Goal: Task Accomplishment & Management: Use online tool/utility

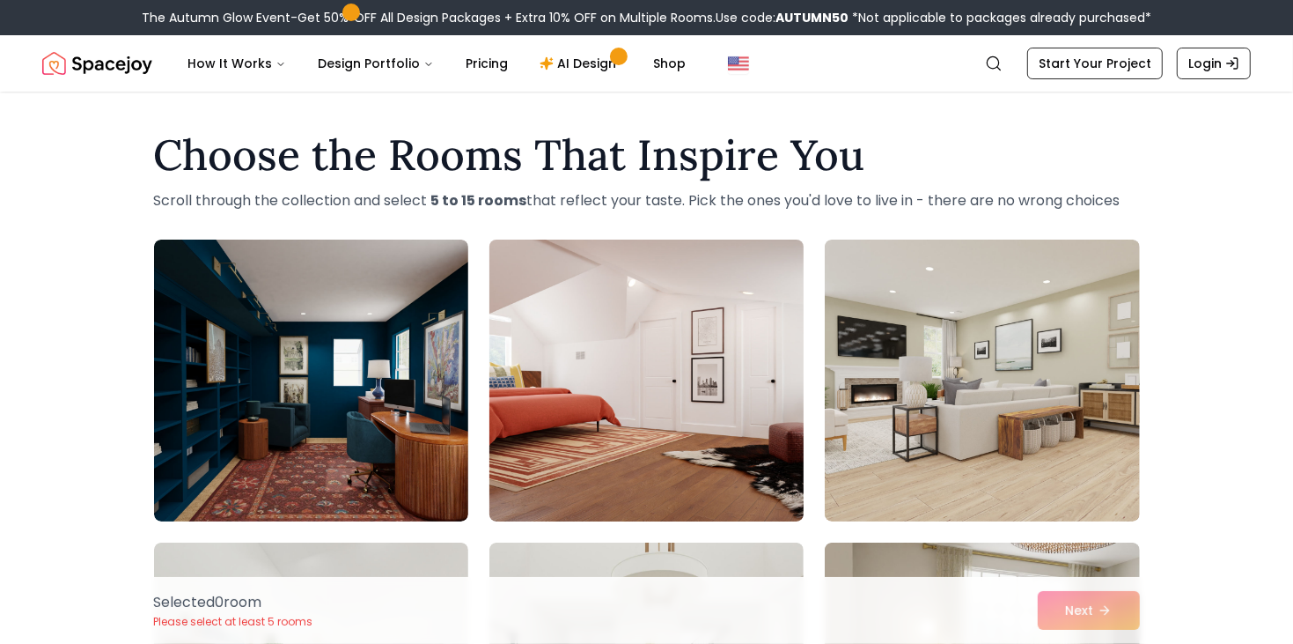
click at [590, 339] on img at bounding box center [647, 380] width 330 height 296
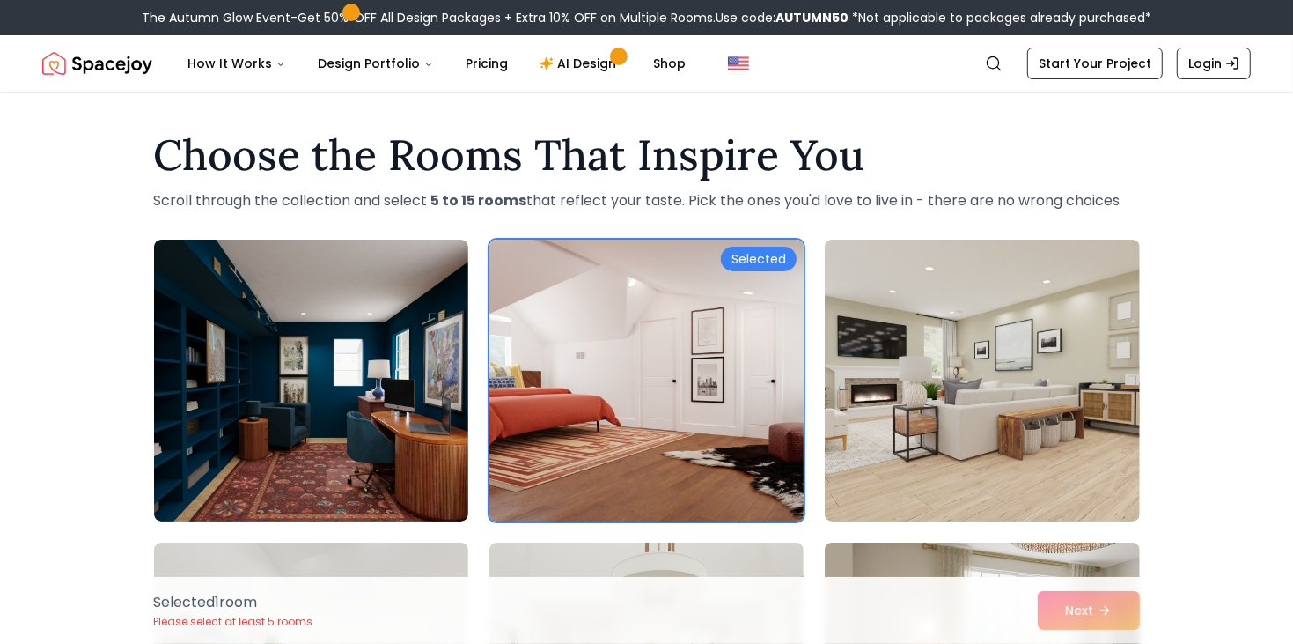
click at [732, 255] on div "Selected" at bounding box center [759, 258] width 76 height 25
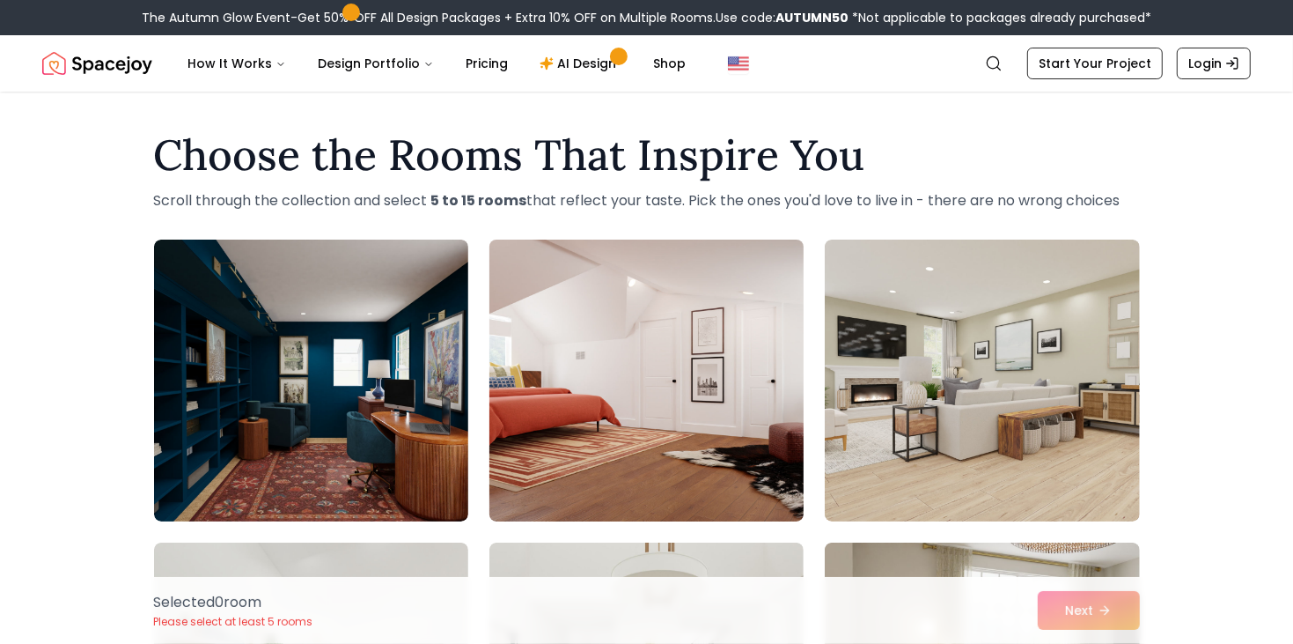
click at [746, 266] on img at bounding box center [647, 380] width 330 height 296
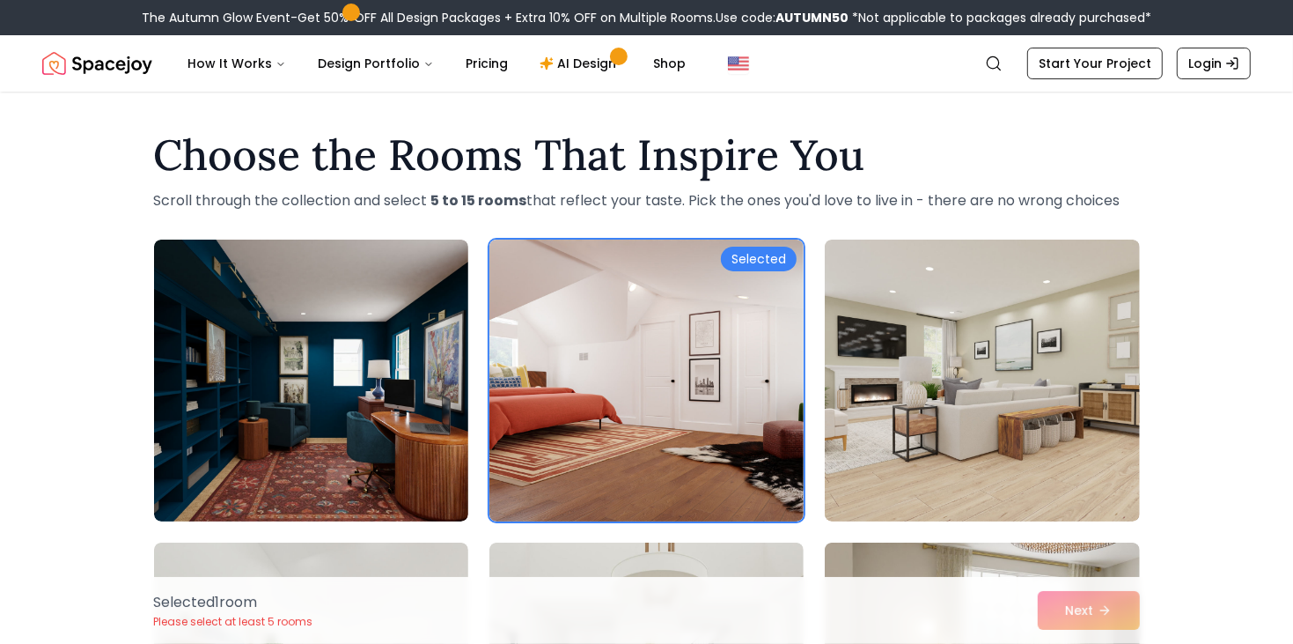
click at [1109, 622] on div "Selected 1 room Please select at least 5 rooms Next" at bounding box center [647, 610] width 1014 height 67
click at [1107, 614] on div "Selected 1 room Please select at least 5 rooms Next" at bounding box center [647, 610] width 1014 height 67
click at [1116, 614] on div "Selected 1 room Please select at least 5 rooms Next" at bounding box center [647, 610] width 1014 height 67
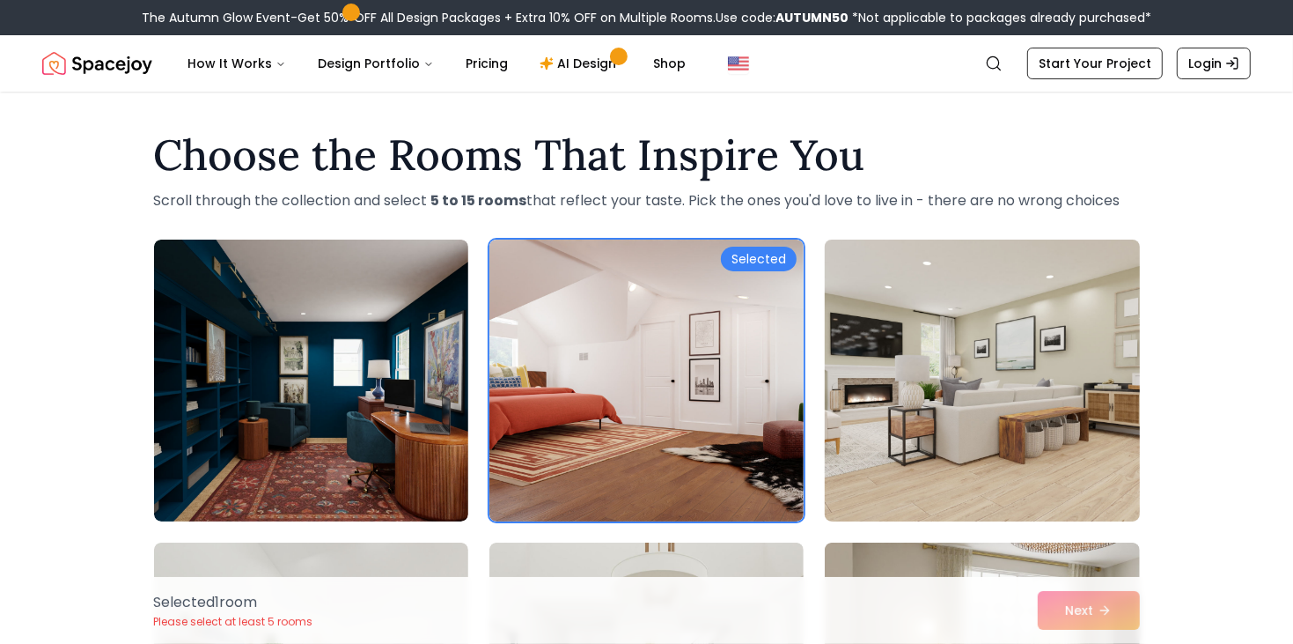
click at [976, 352] on img at bounding box center [982, 380] width 330 height 296
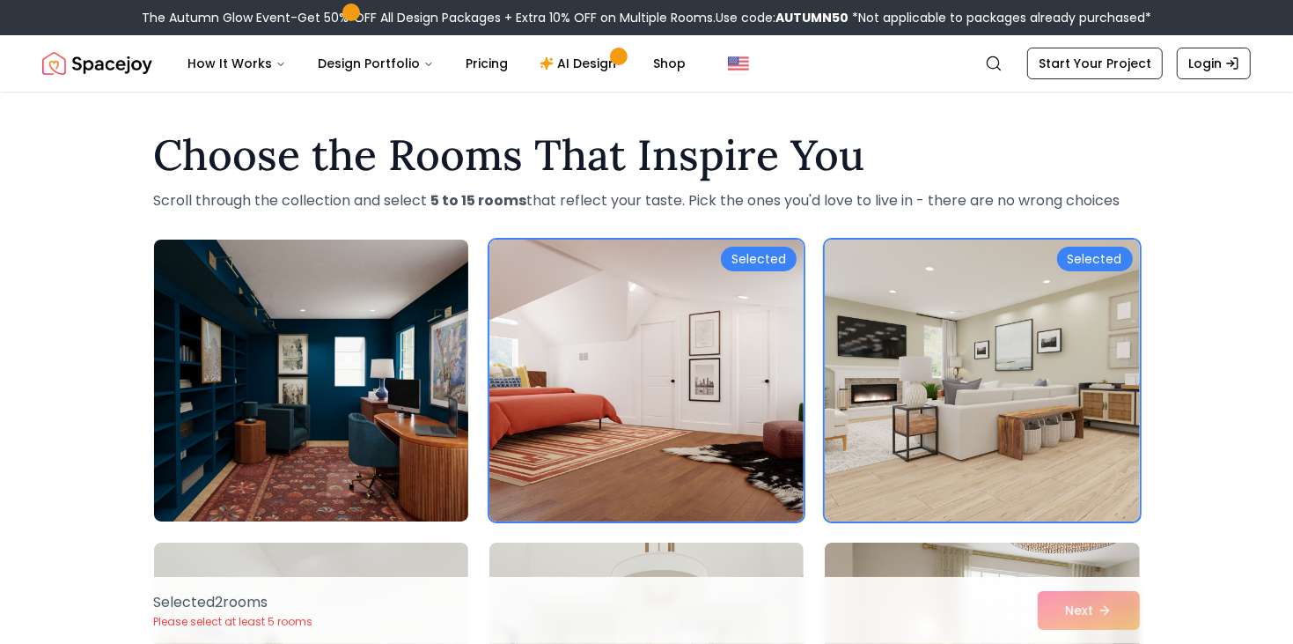
click at [265, 376] on img at bounding box center [311, 380] width 330 height 296
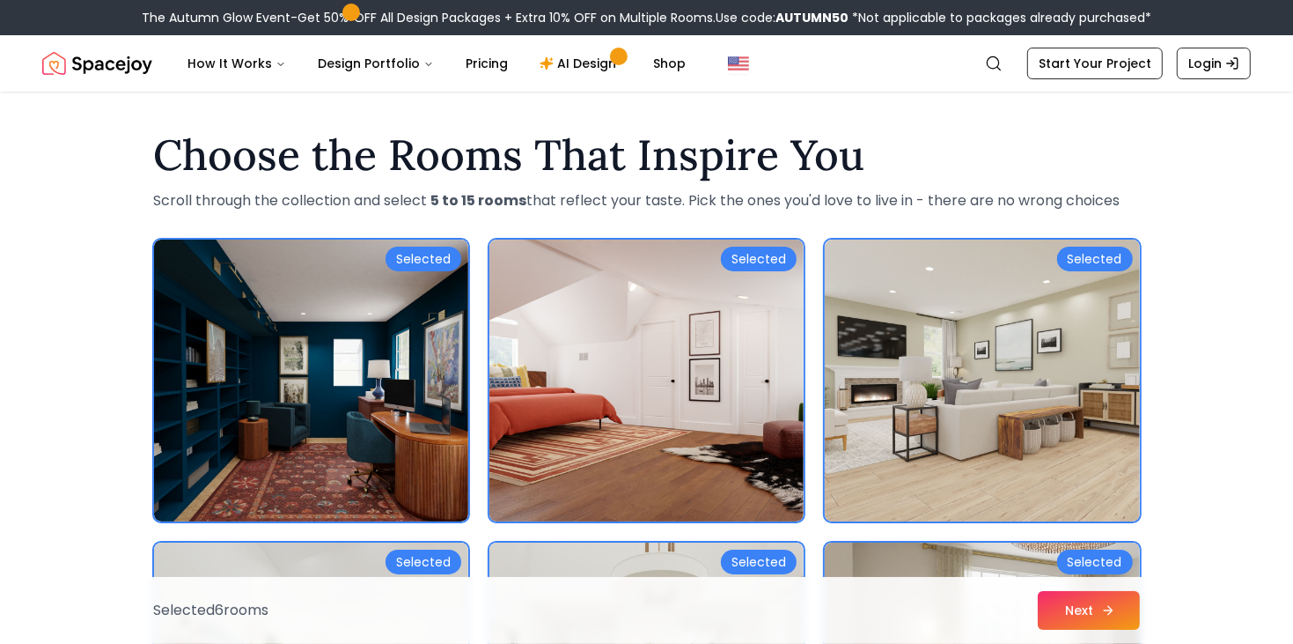
click at [1085, 607] on button "Next" at bounding box center [1089, 610] width 102 height 39
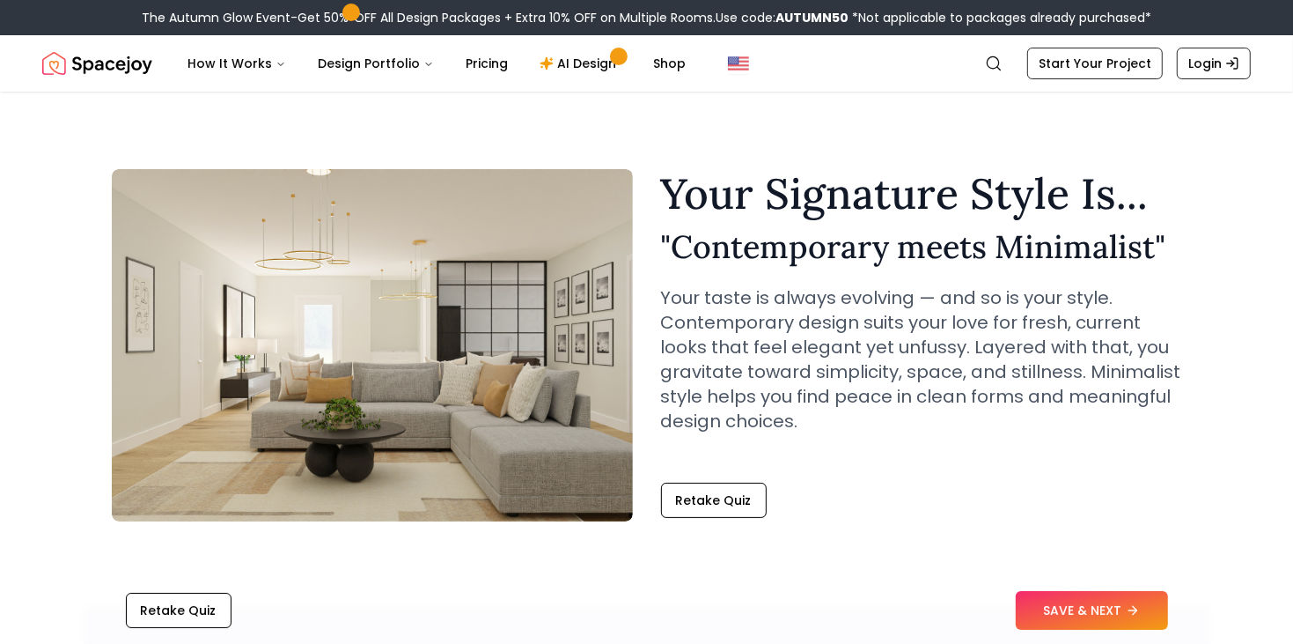
click at [1092, 607] on button "SAVE & NEXT" at bounding box center [1092, 610] width 152 height 39
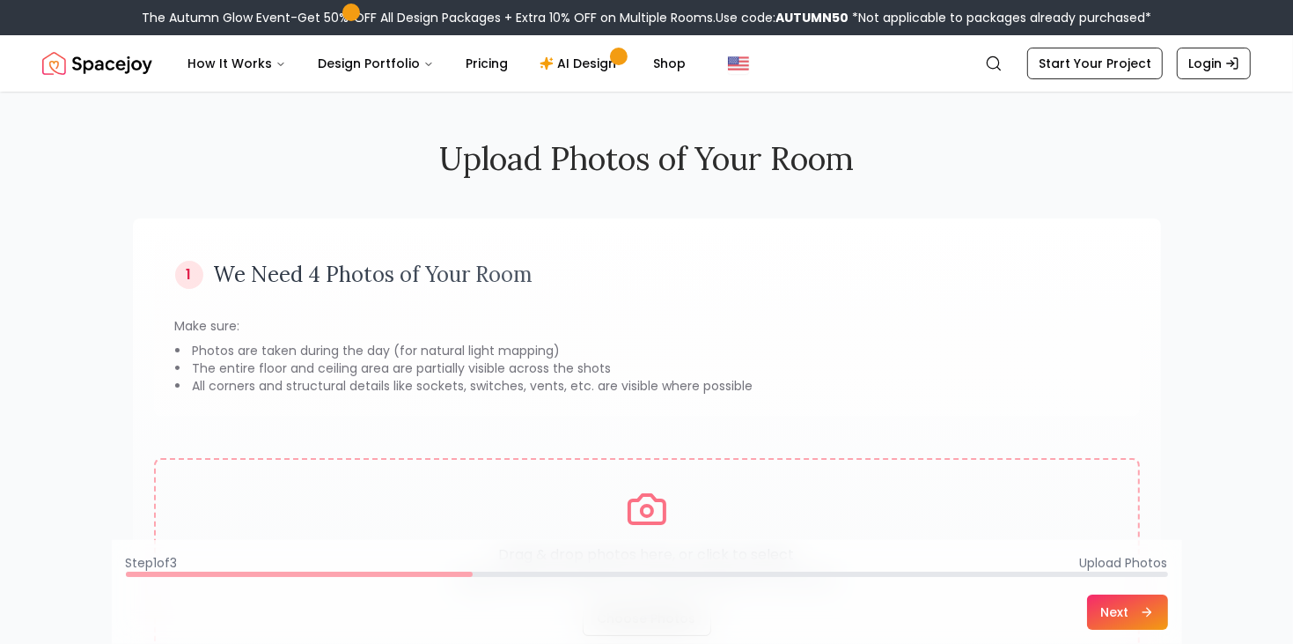
click at [1147, 616] on icon at bounding box center [1149, 612] width 14 height 14
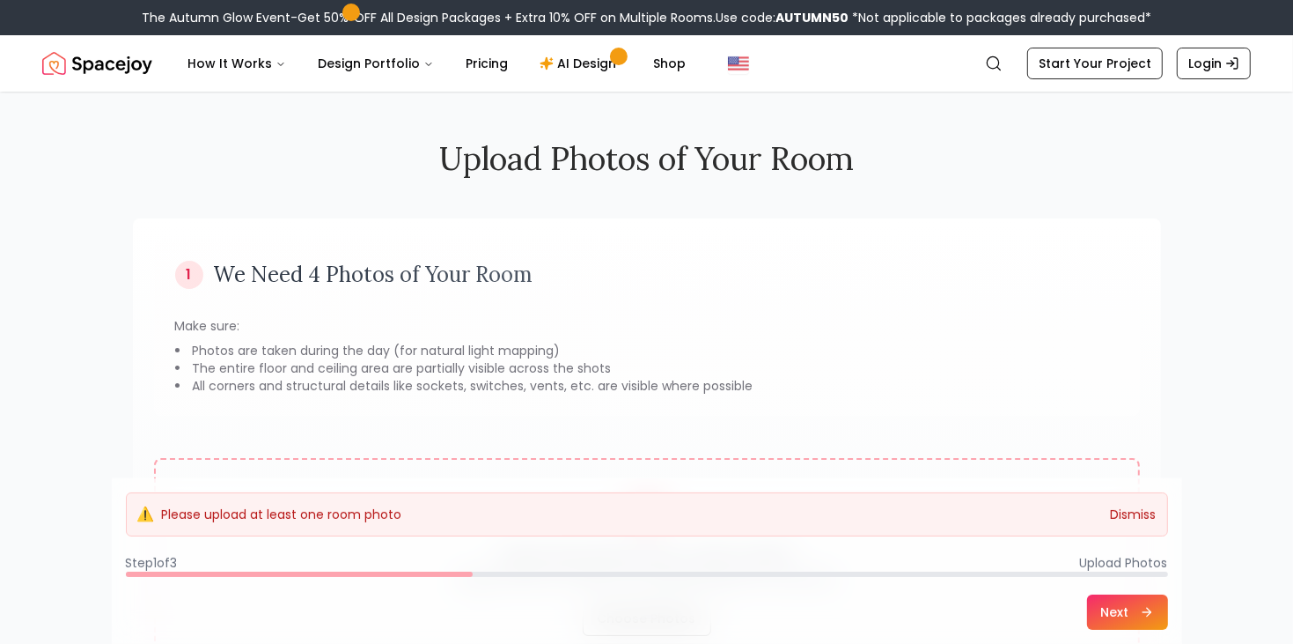
click at [1137, 514] on button "Dismiss" at bounding box center [1134, 514] width 46 height 18
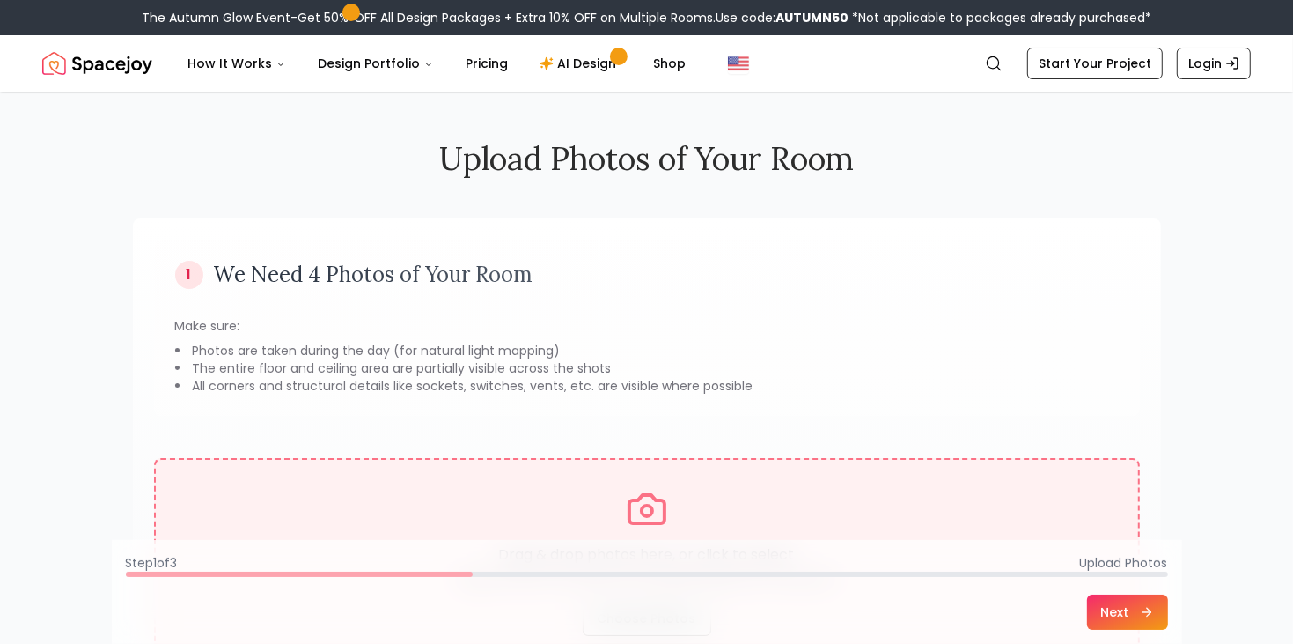
click at [688, 510] on div "Drag & drop photos here, or click to select Supports PNG, JPG, JPEG, GIF, and W…" at bounding box center [647, 562] width 926 height 148
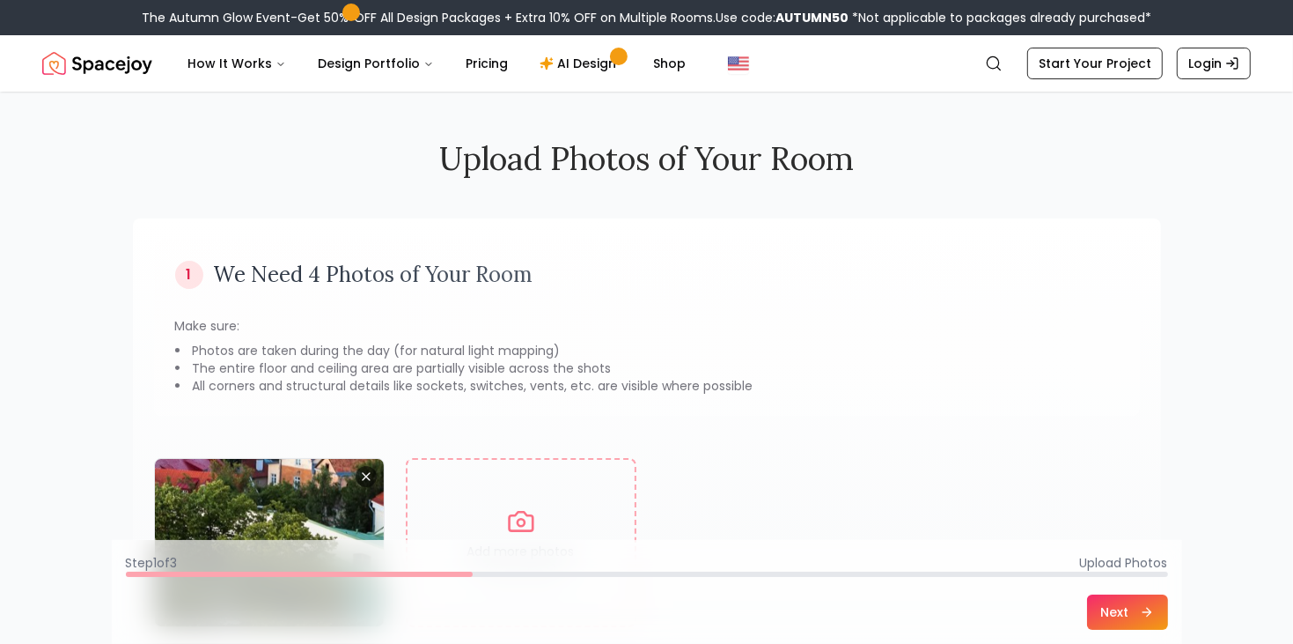
click at [1157, 618] on button "Next" at bounding box center [1127, 611] width 81 height 35
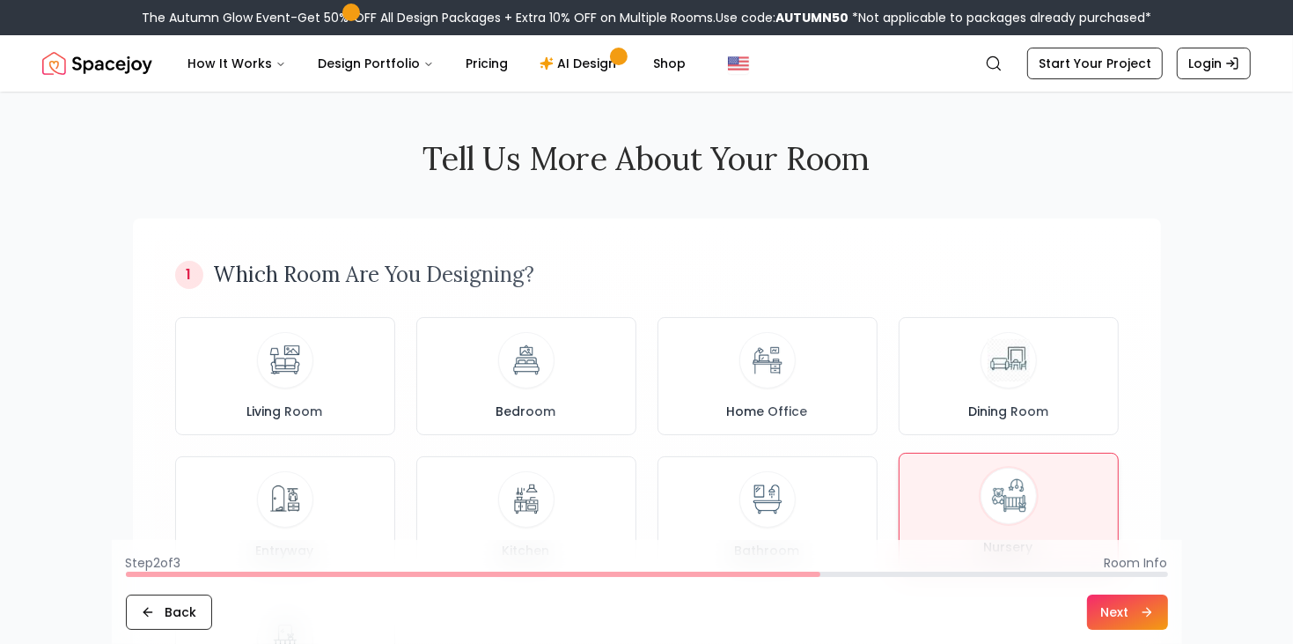
click at [933, 488] on div "Nursery" at bounding box center [1009, 511] width 190 height 88
click at [1091, 600] on button "Next" at bounding box center [1127, 611] width 81 height 35
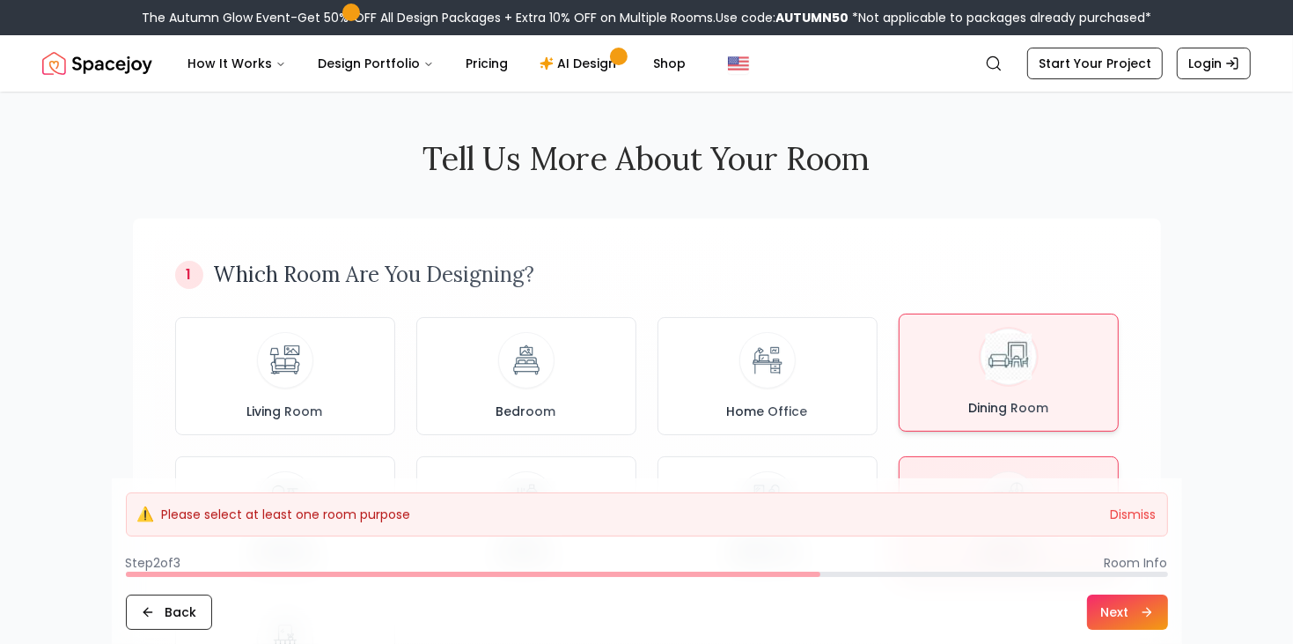
click at [1010, 423] on button "Dining Room" at bounding box center [1009, 372] width 220 height 118
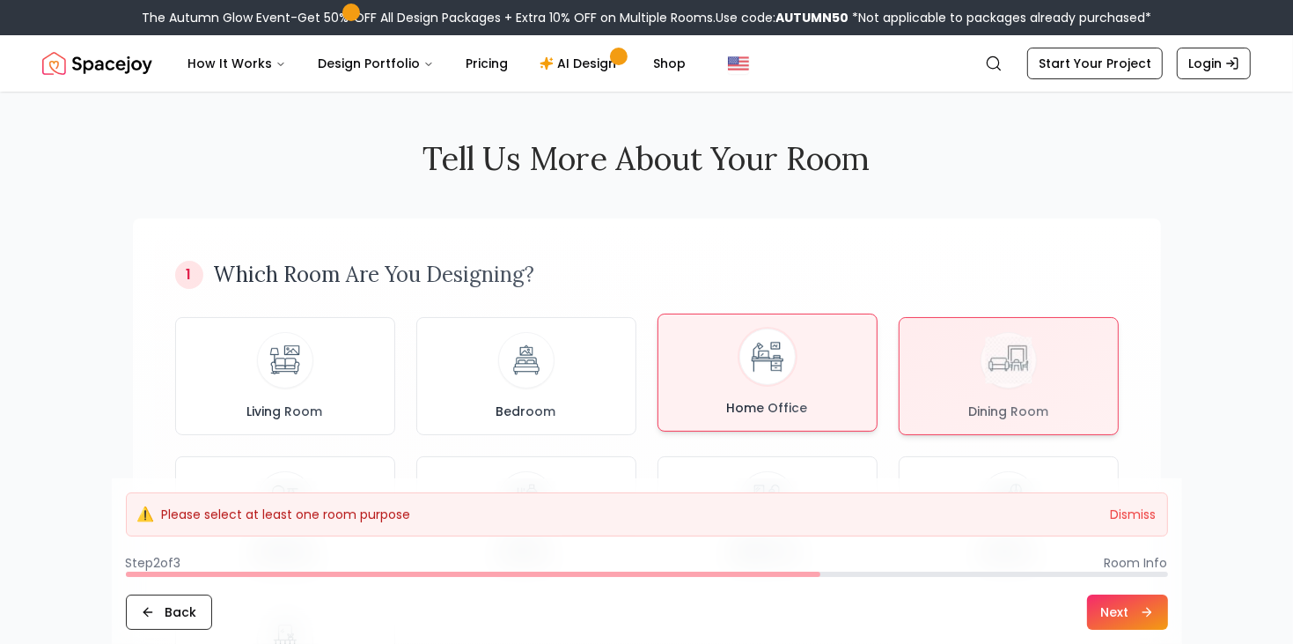
click at [776, 349] on img at bounding box center [767, 357] width 47 height 47
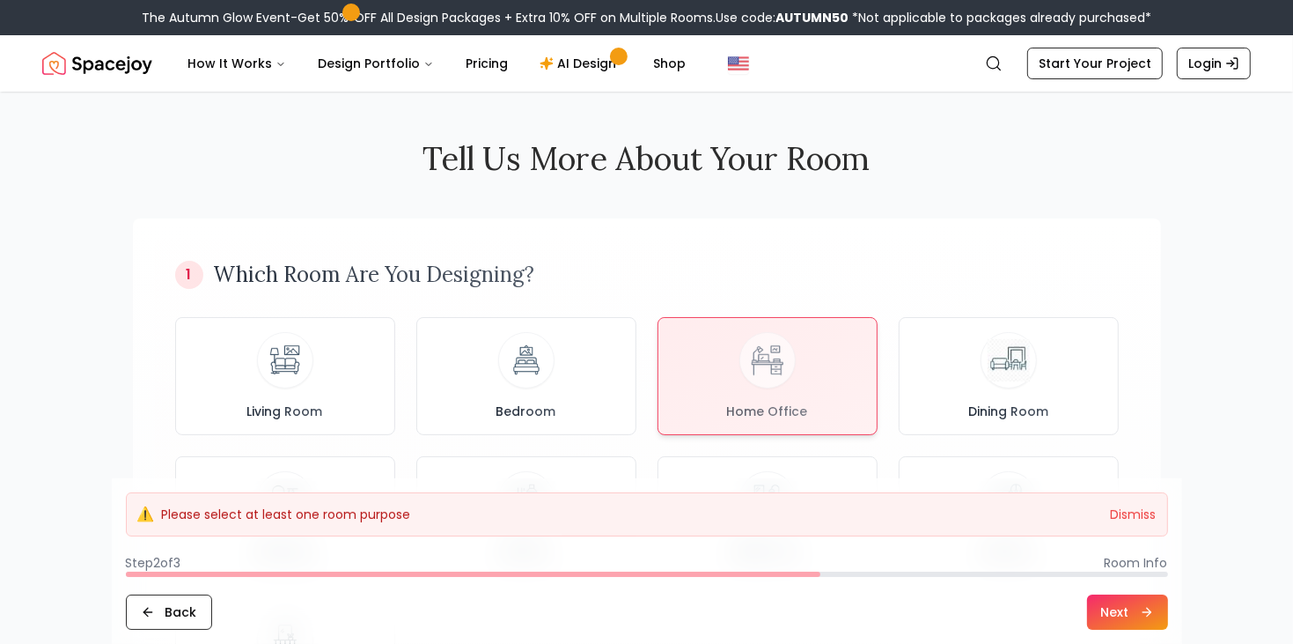
click at [1107, 521] on div "⚠️ Please select at least one room purpose Dismiss" at bounding box center [647, 514] width 1042 height 44
click at [1124, 525] on div "⚠️ Please select at least one room purpose Dismiss" at bounding box center [647, 514] width 1042 height 44
click at [1127, 516] on button "Dismiss" at bounding box center [1134, 514] width 46 height 18
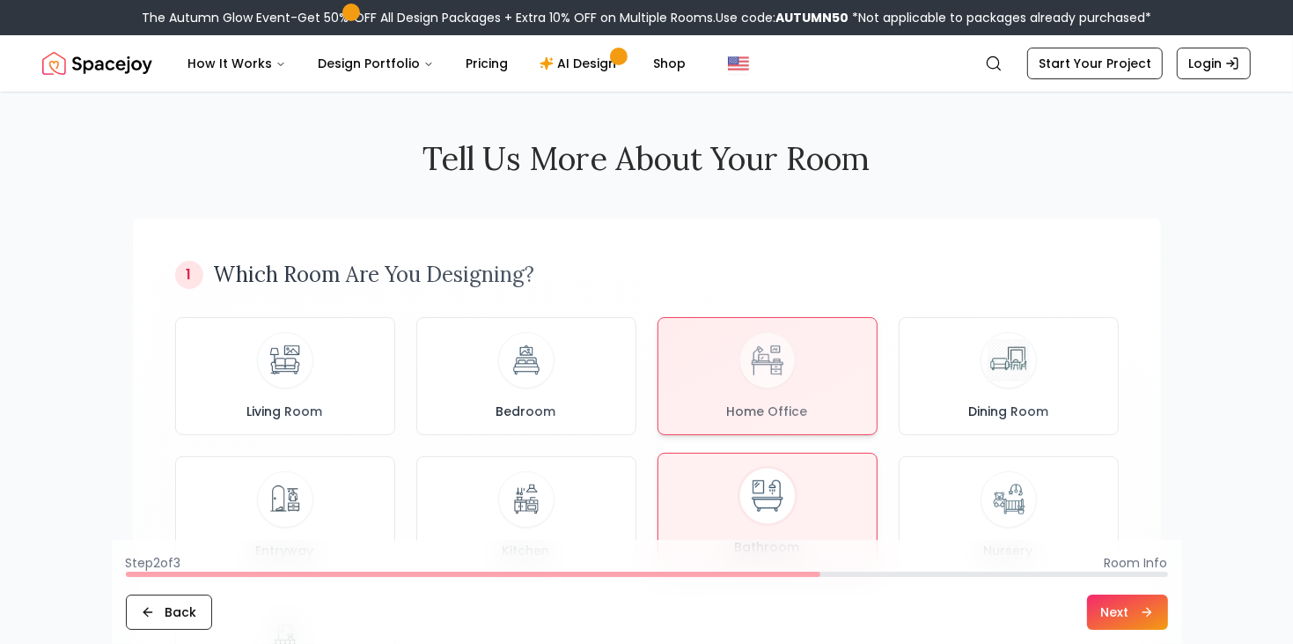
click at [791, 512] on div "Bathroom" at bounding box center [768, 511] width 190 height 88
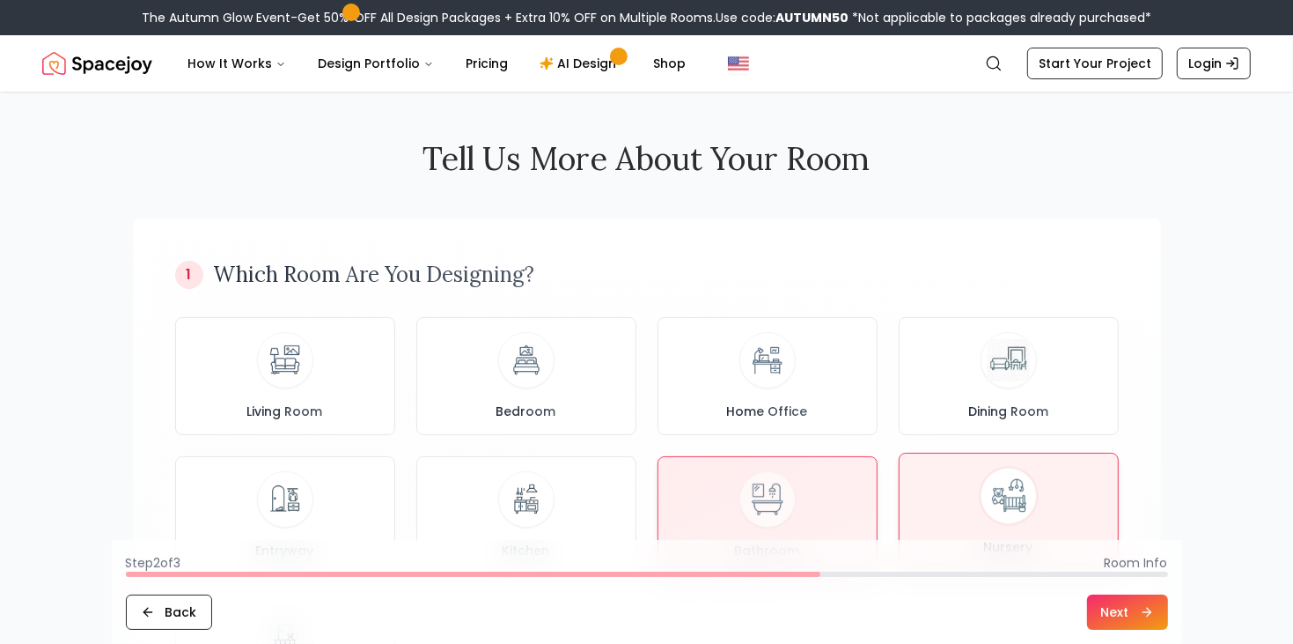
click at [980, 481] on div "Nursery" at bounding box center [1009, 511] width 190 height 88
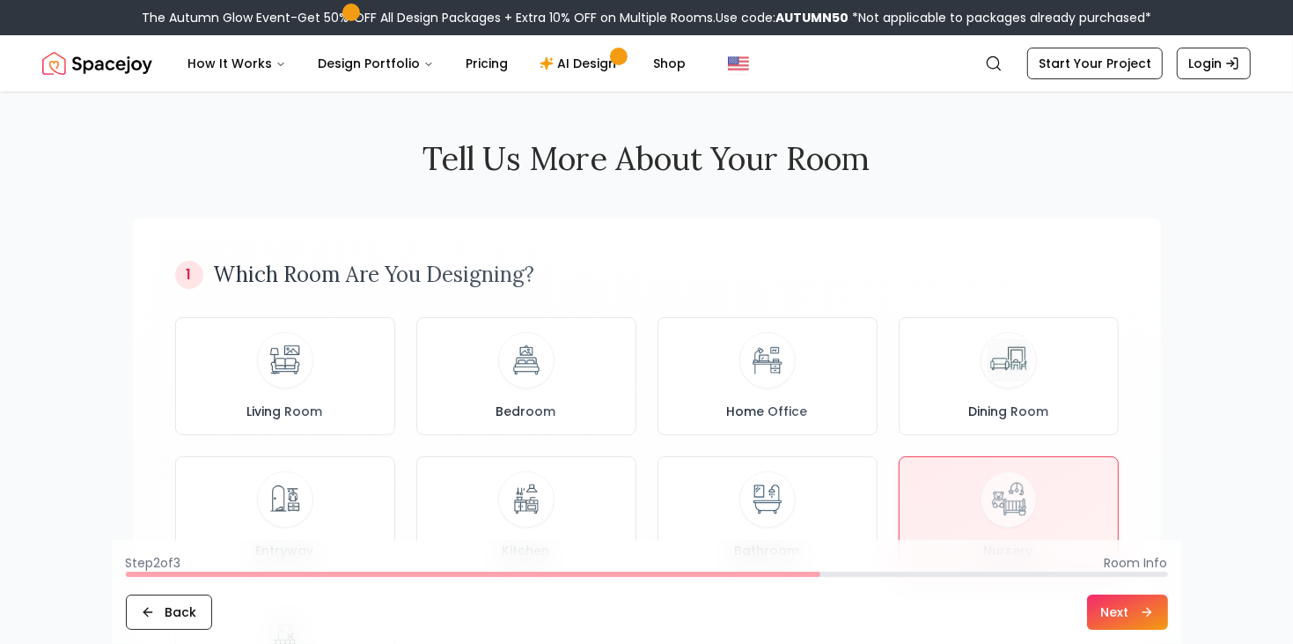
click at [1145, 627] on button "Next" at bounding box center [1127, 611] width 81 height 35
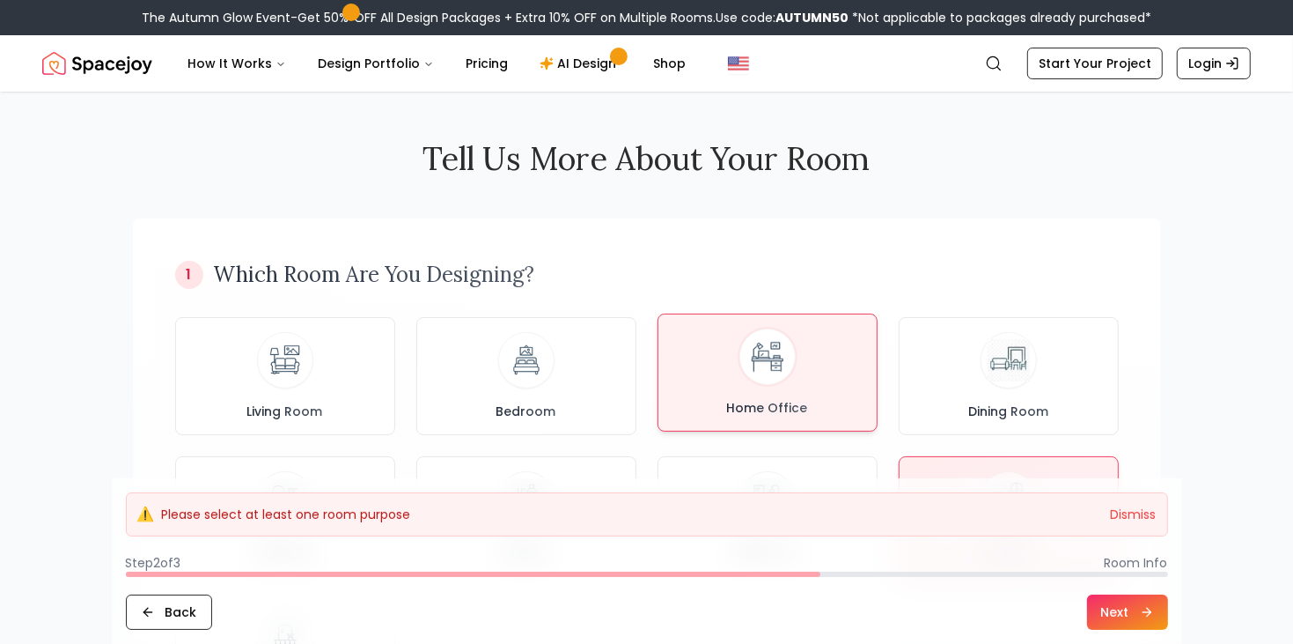
click at [765, 402] on span "Home Office" at bounding box center [768, 408] width 88 height 18
click at [1113, 614] on button "Next" at bounding box center [1127, 611] width 81 height 35
click at [1145, 520] on button "Dismiss" at bounding box center [1134, 514] width 46 height 18
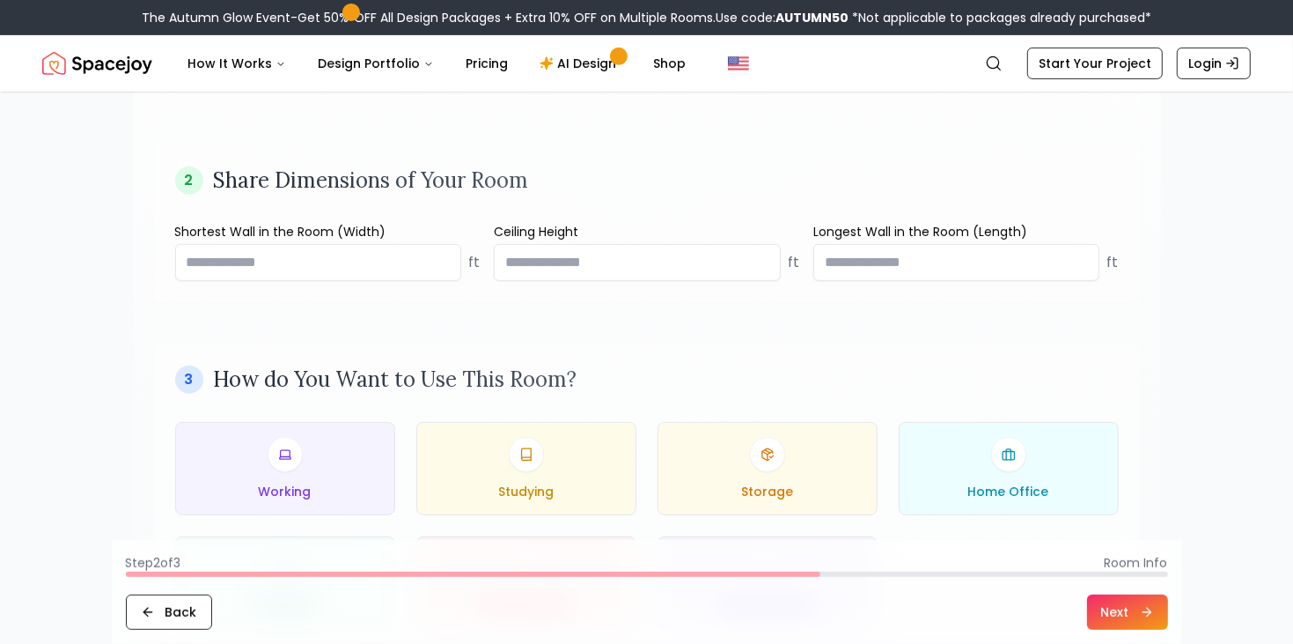
scroll to position [443, 0]
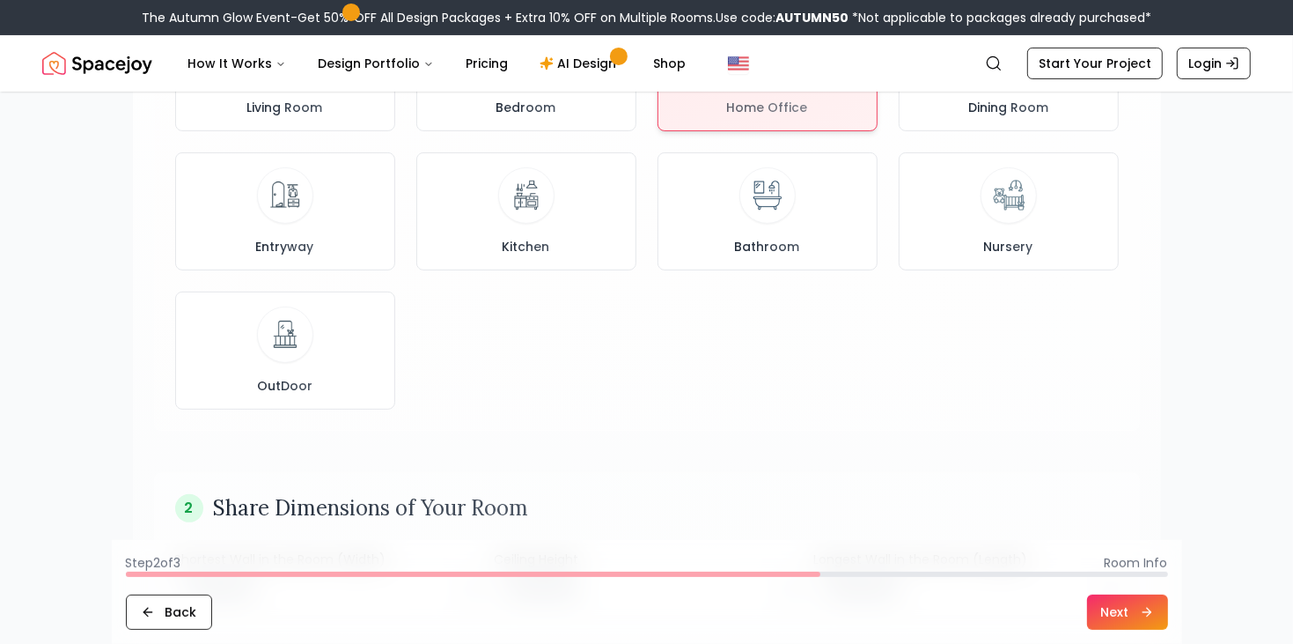
scroll to position [287, 0]
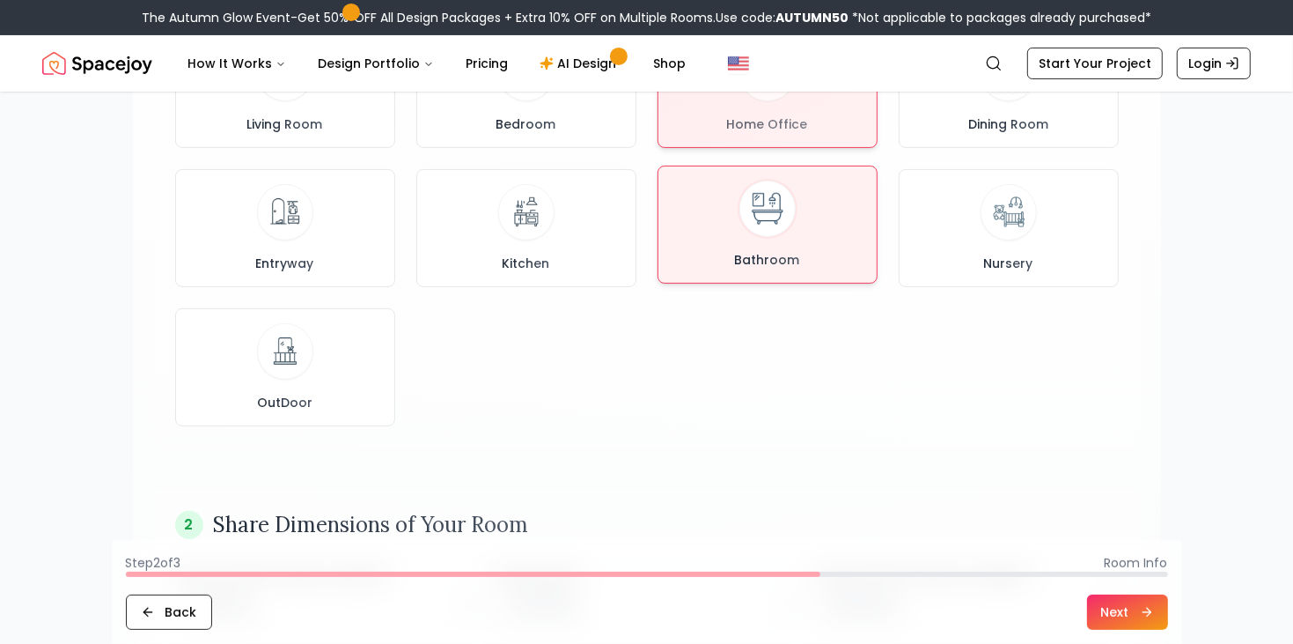
click at [844, 236] on div "Bathroom" at bounding box center [768, 224] width 190 height 88
click at [794, 100] on div "Home Office" at bounding box center [768, 85] width 190 height 88
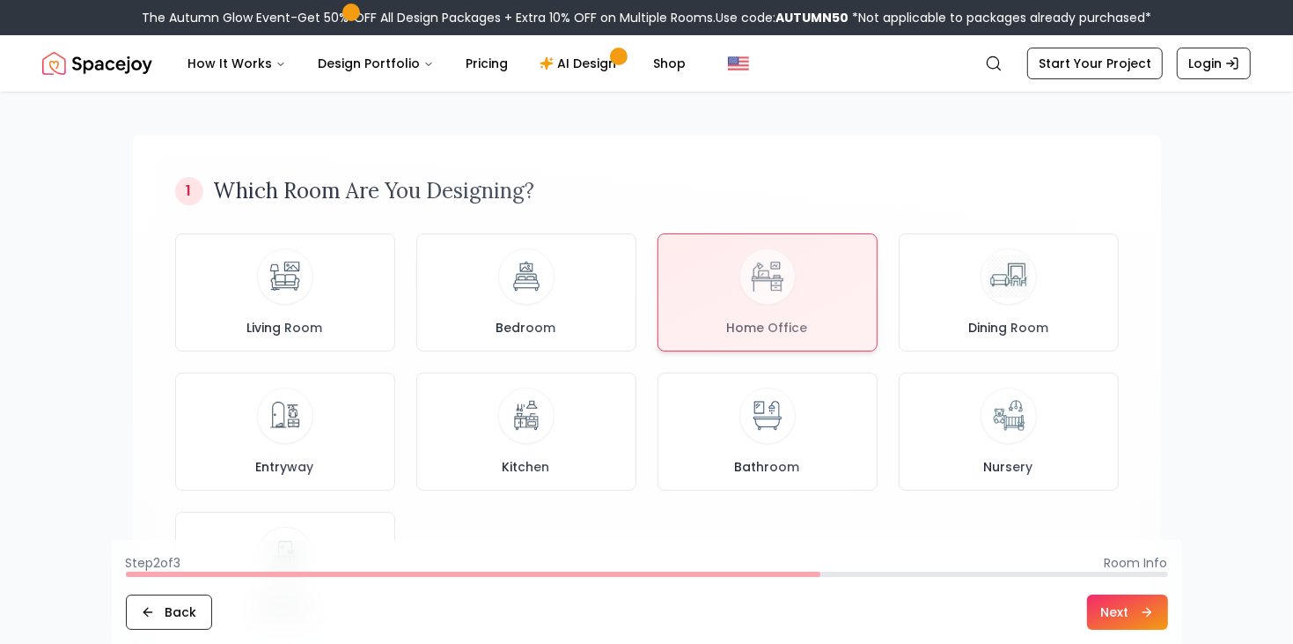
scroll to position [80, 0]
click at [768, 295] on div at bounding box center [767, 292] width 218 height 116
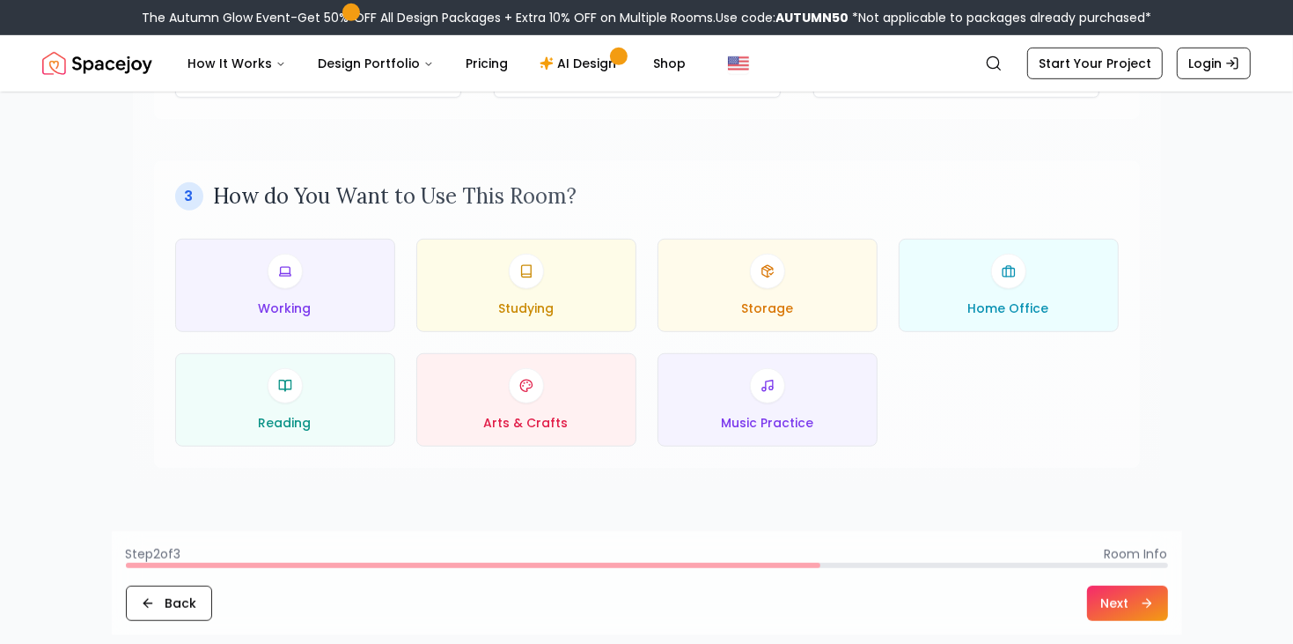
scroll to position [805, 0]
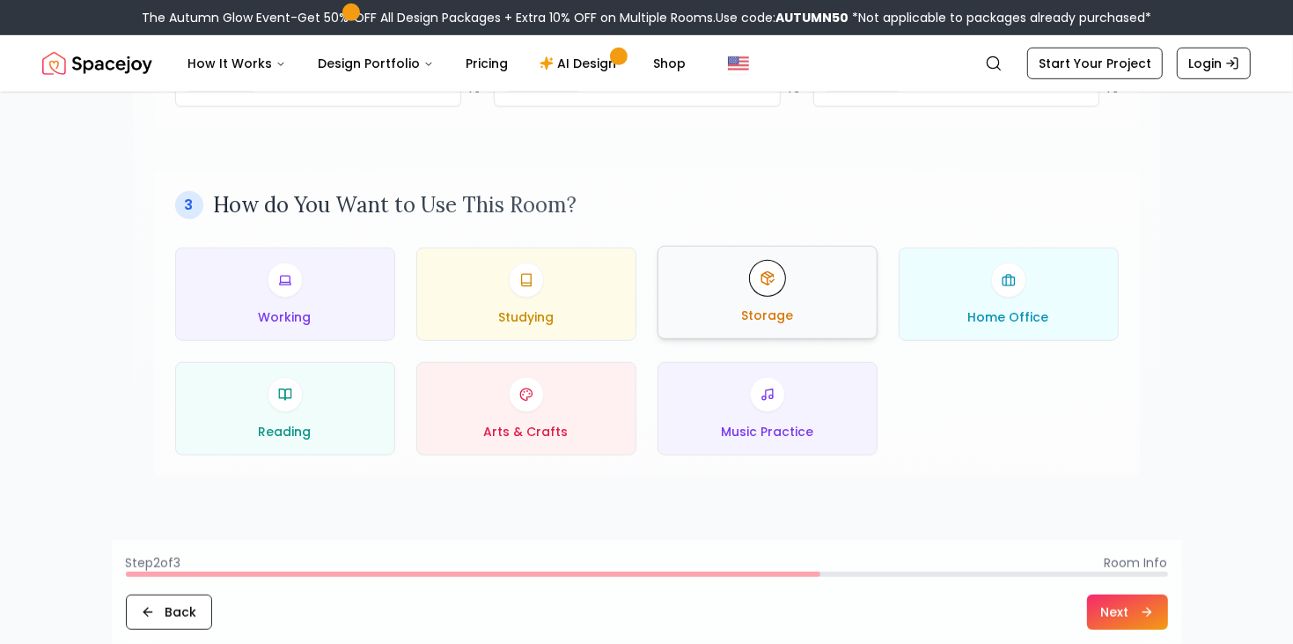
click at [819, 301] on div "Storage" at bounding box center [768, 292] width 190 height 63
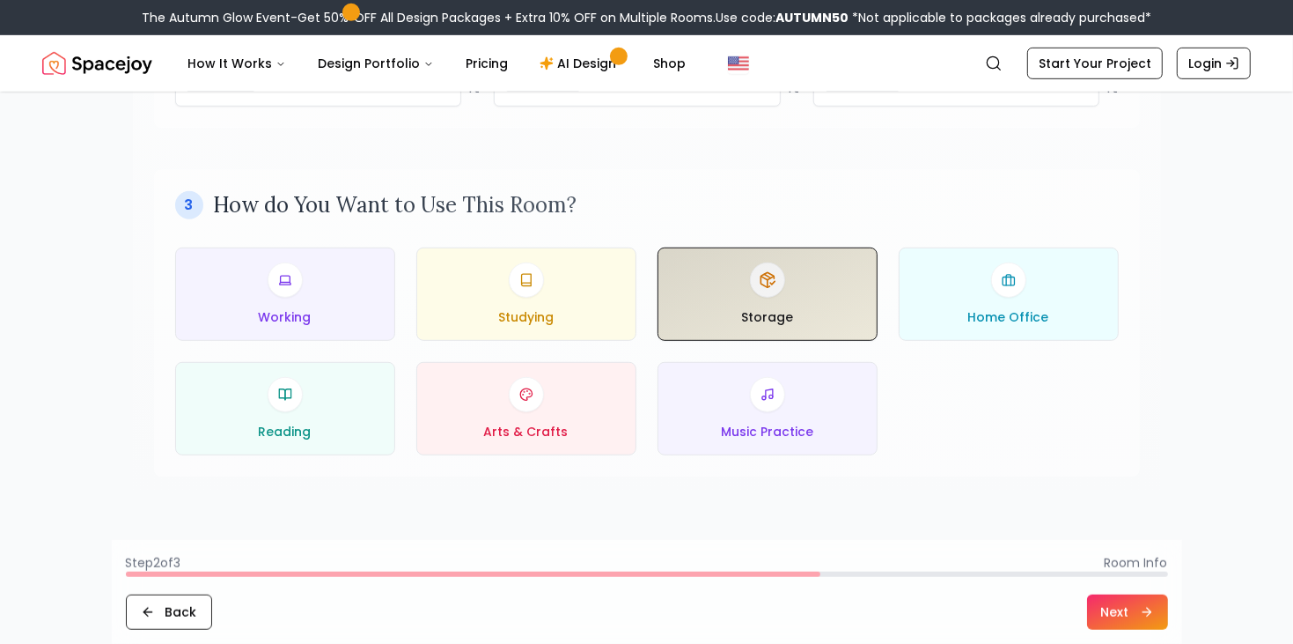
click at [1098, 620] on button "Next" at bounding box center [1127, 611] width 81 height 35
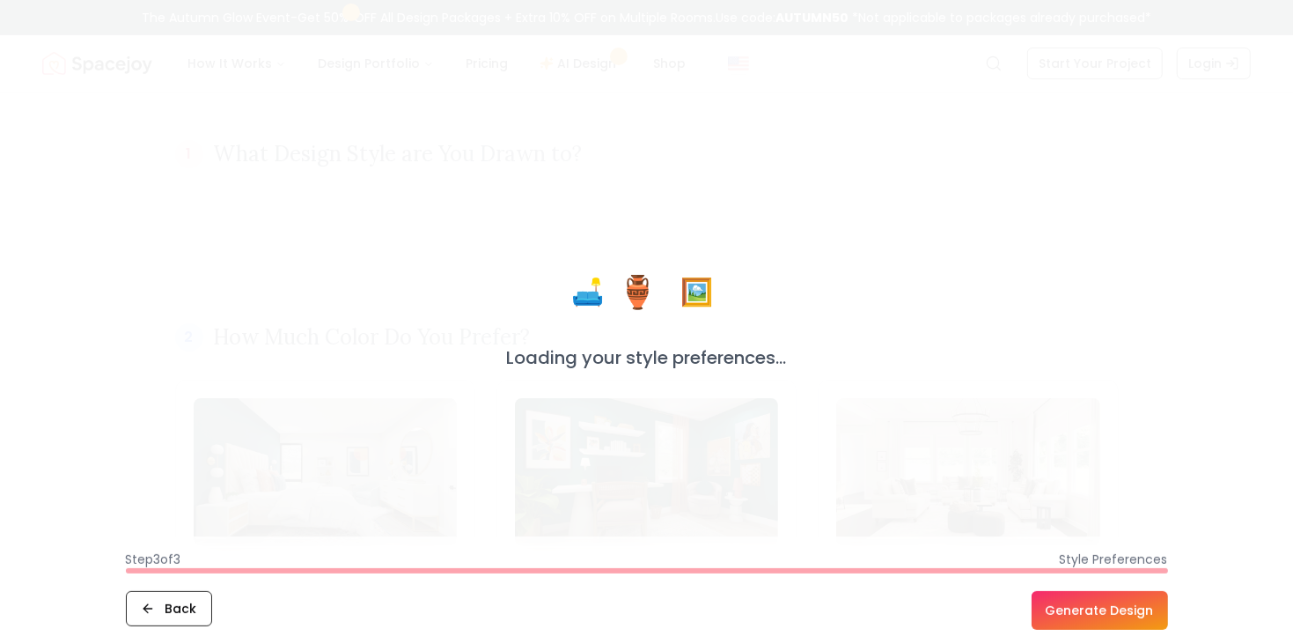
scroll to position [0, 0]
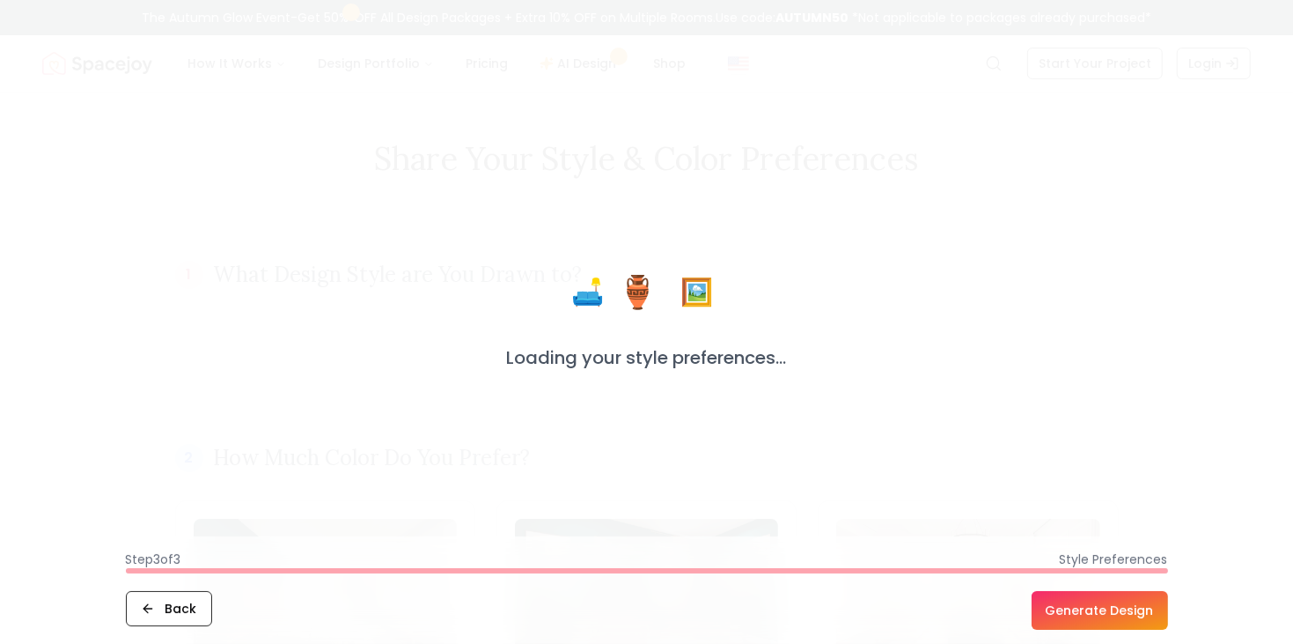
click at [1098, 620] on button "Generate Design" at bounding box center [1100, 610] width 136 height 39
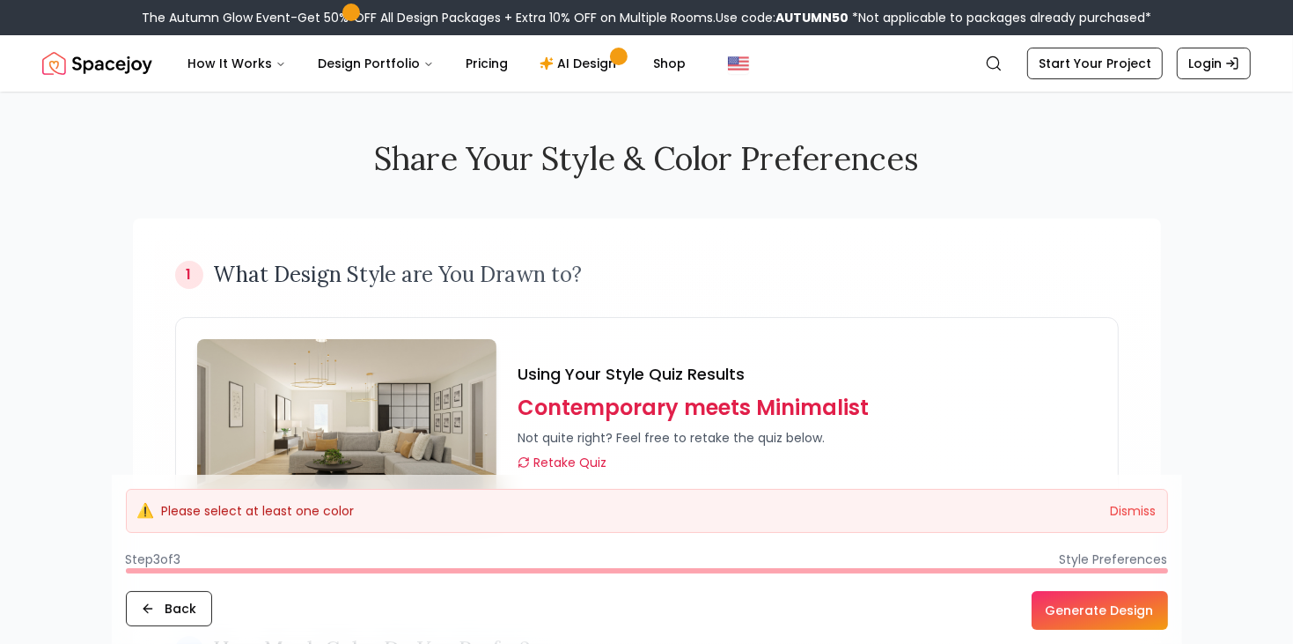
click at [1098, 620] on button "Generate Design" at bounding box center [1100, 610] width 136 height 39
